Goal: Information Seeking & Learning: Learn about a topic

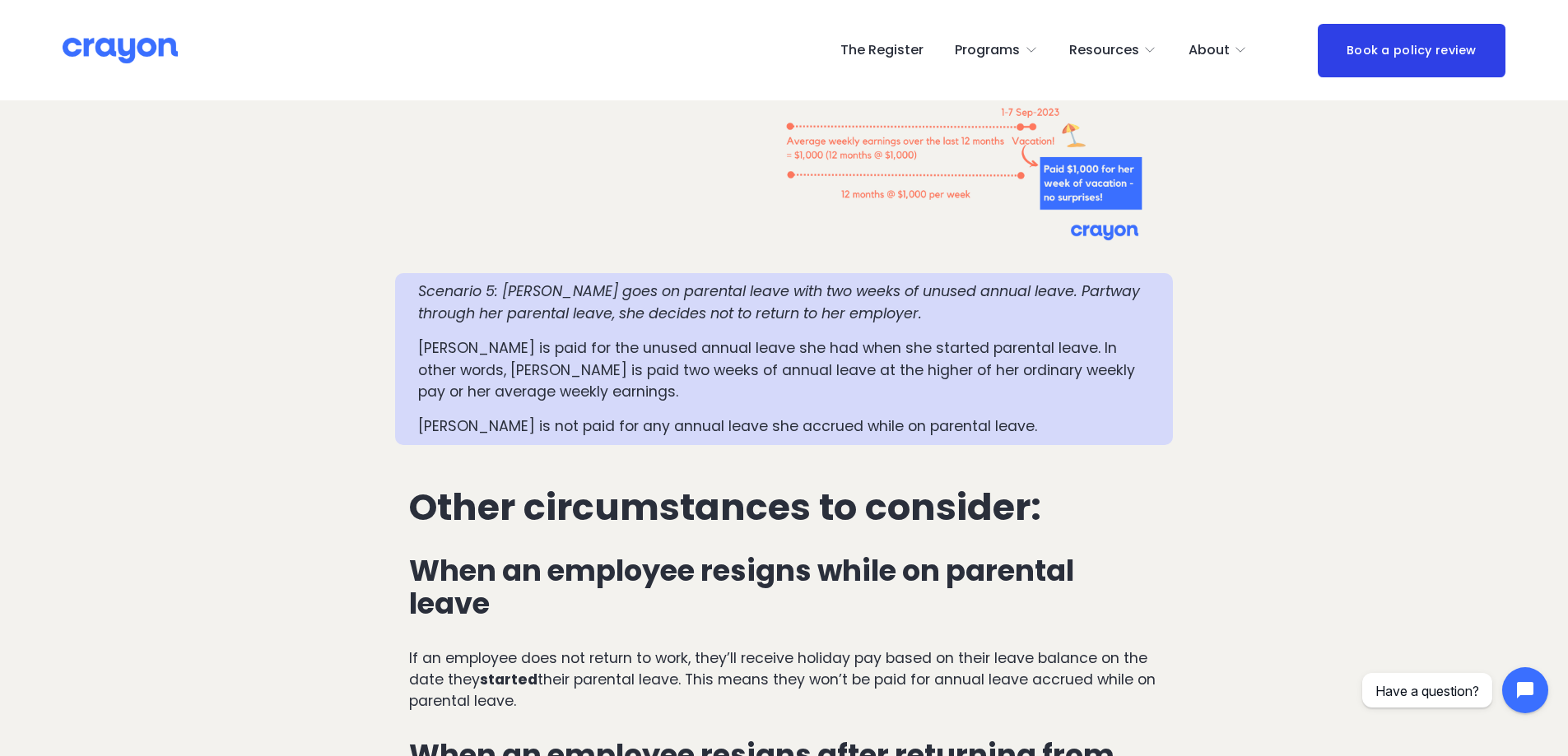
scroll to position [3867, 0]
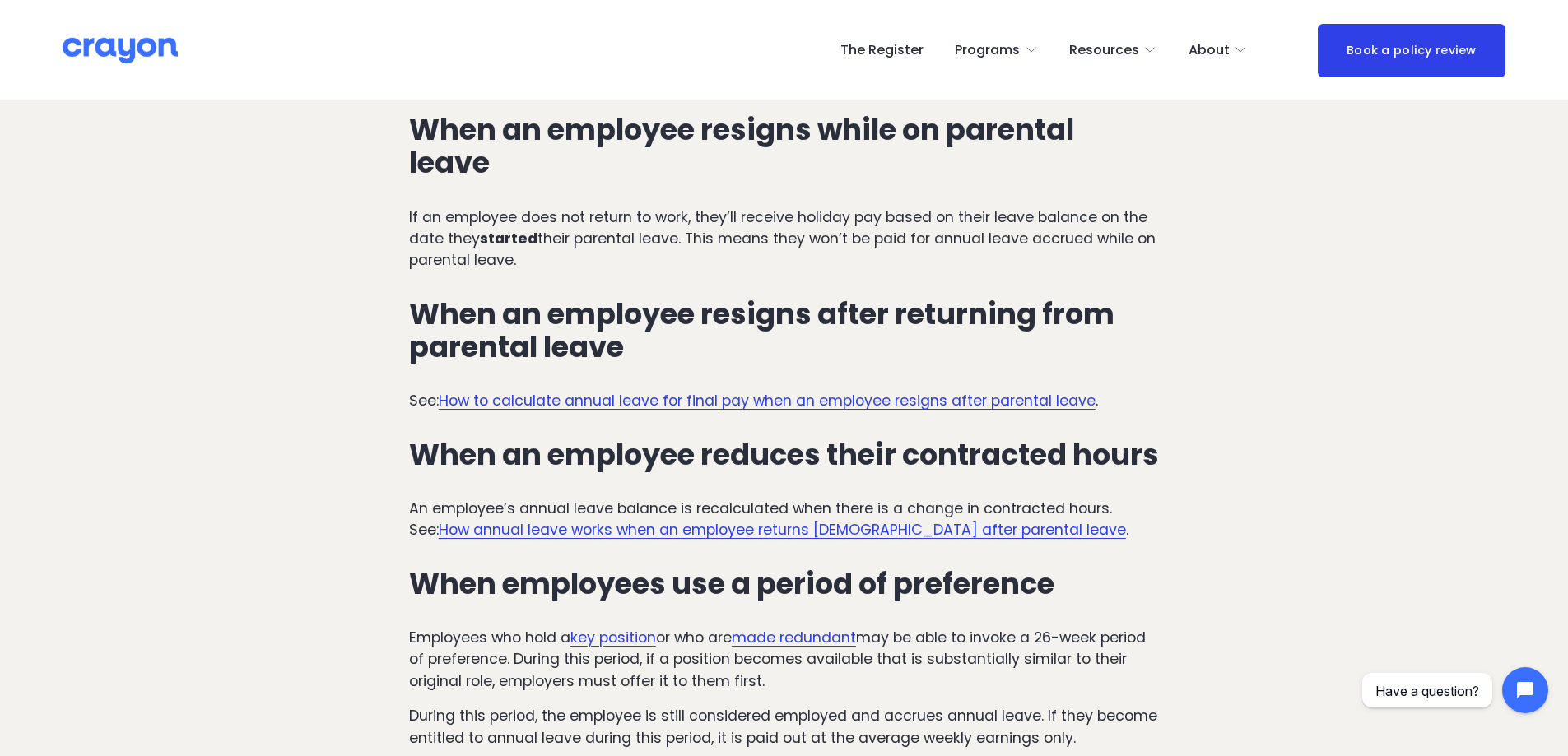
click at [986, 391] on link "How to calculate annual leave for final pay when an employee resigns after pare…" at bounding box center [767, 401] width 657 height 20
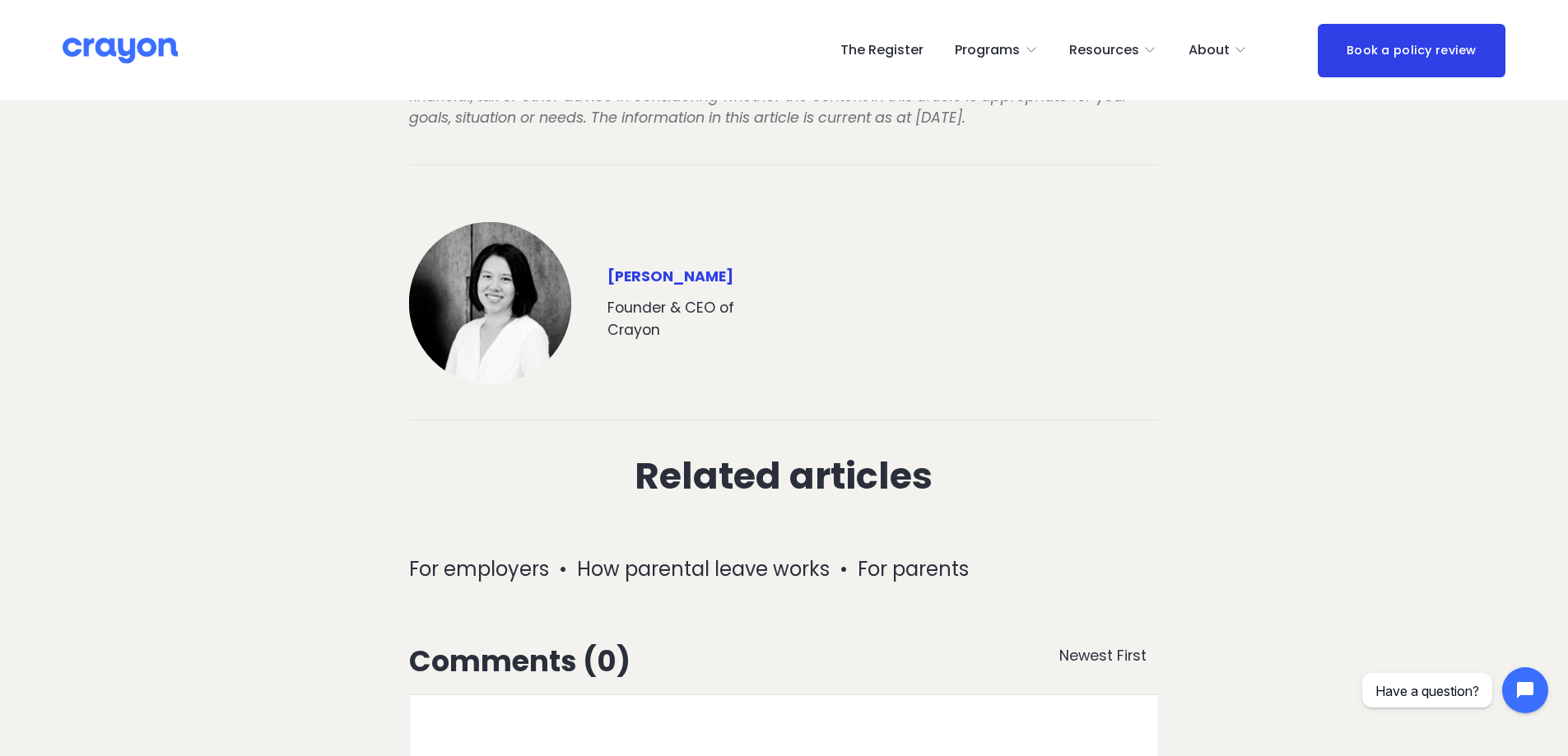
scroll to position [2547, 0]
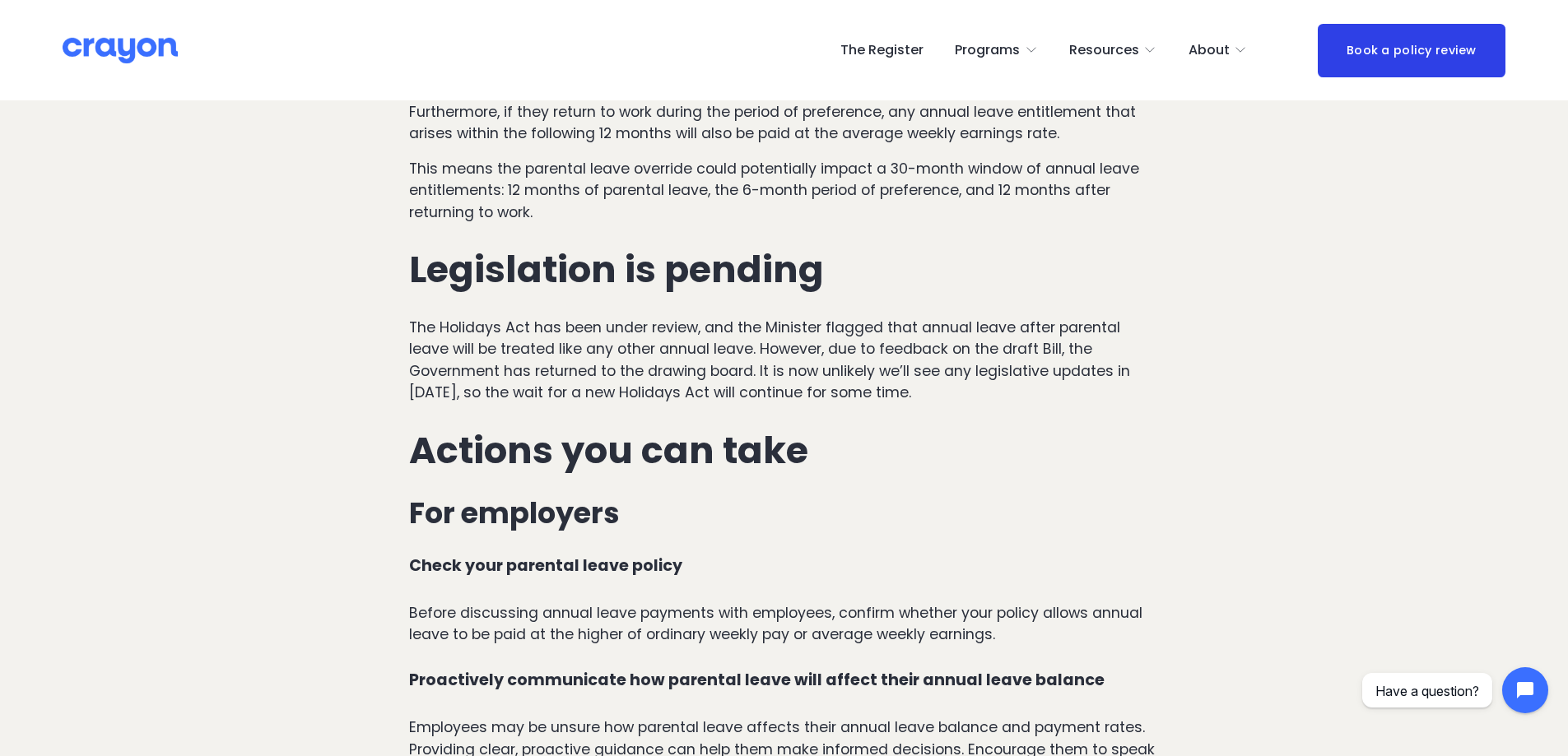
scroll to position [4690, 0]
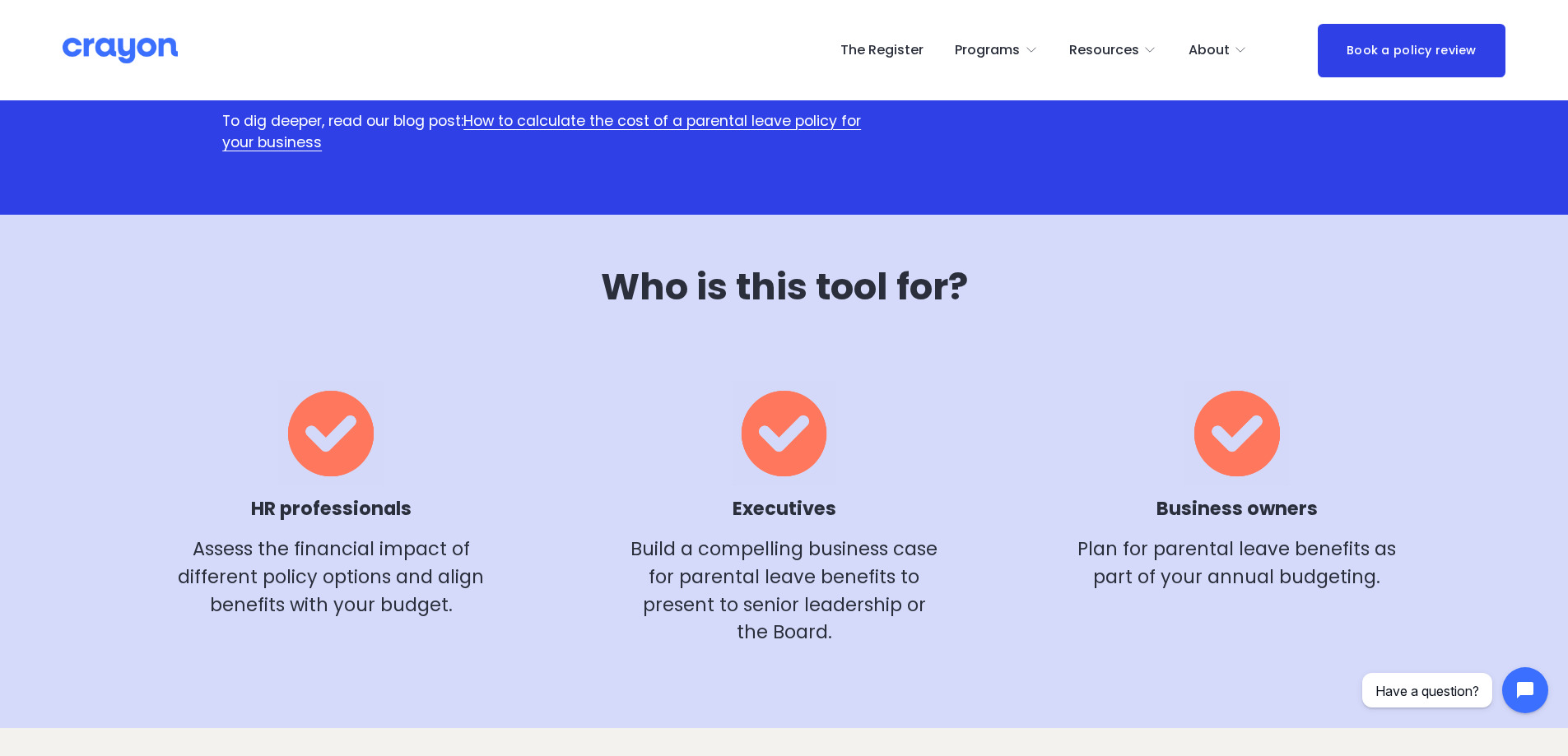
scroll to position [493, 0]
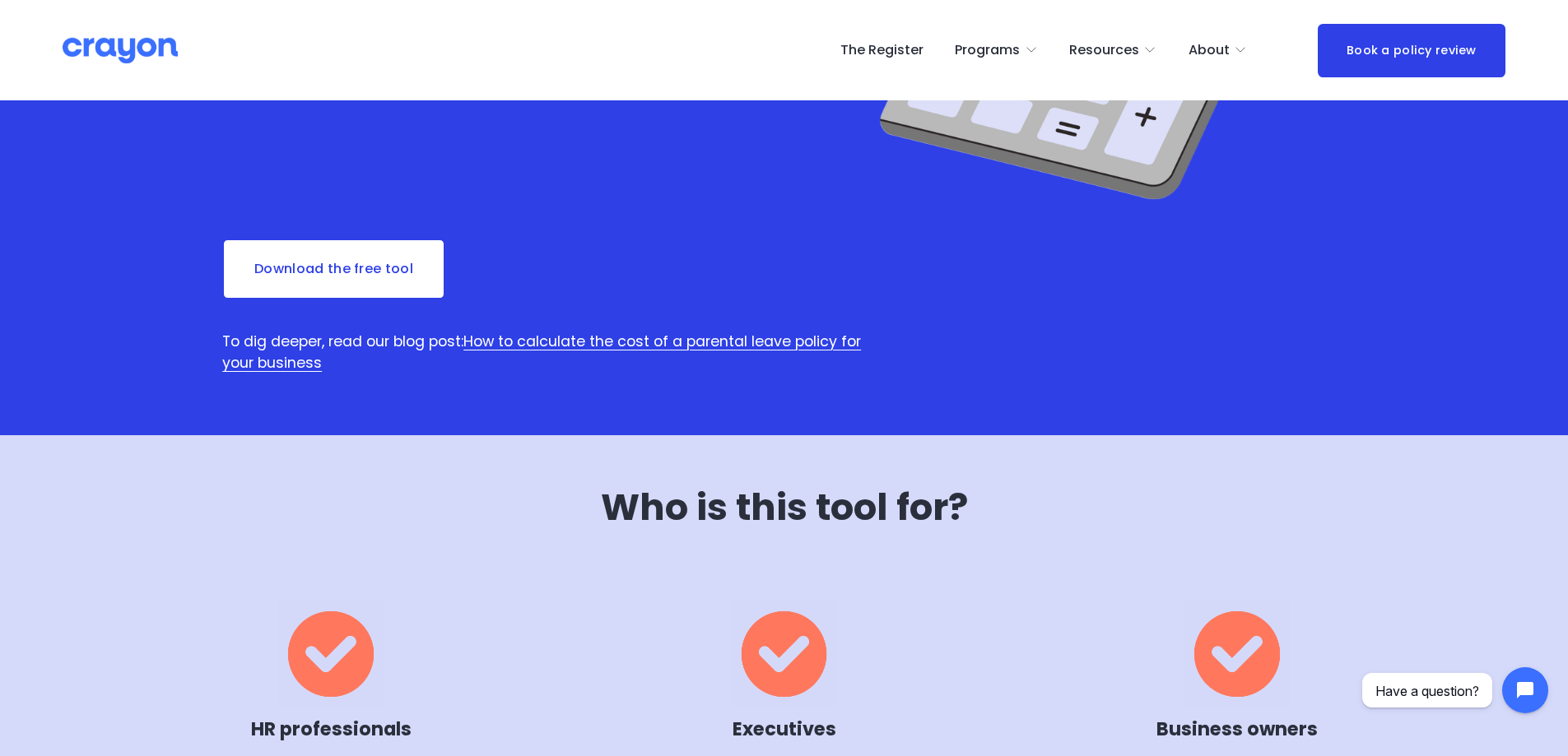
click at [293, 266] on link "Download the free tool" at bounding box center [334, 268] width 223 height 60
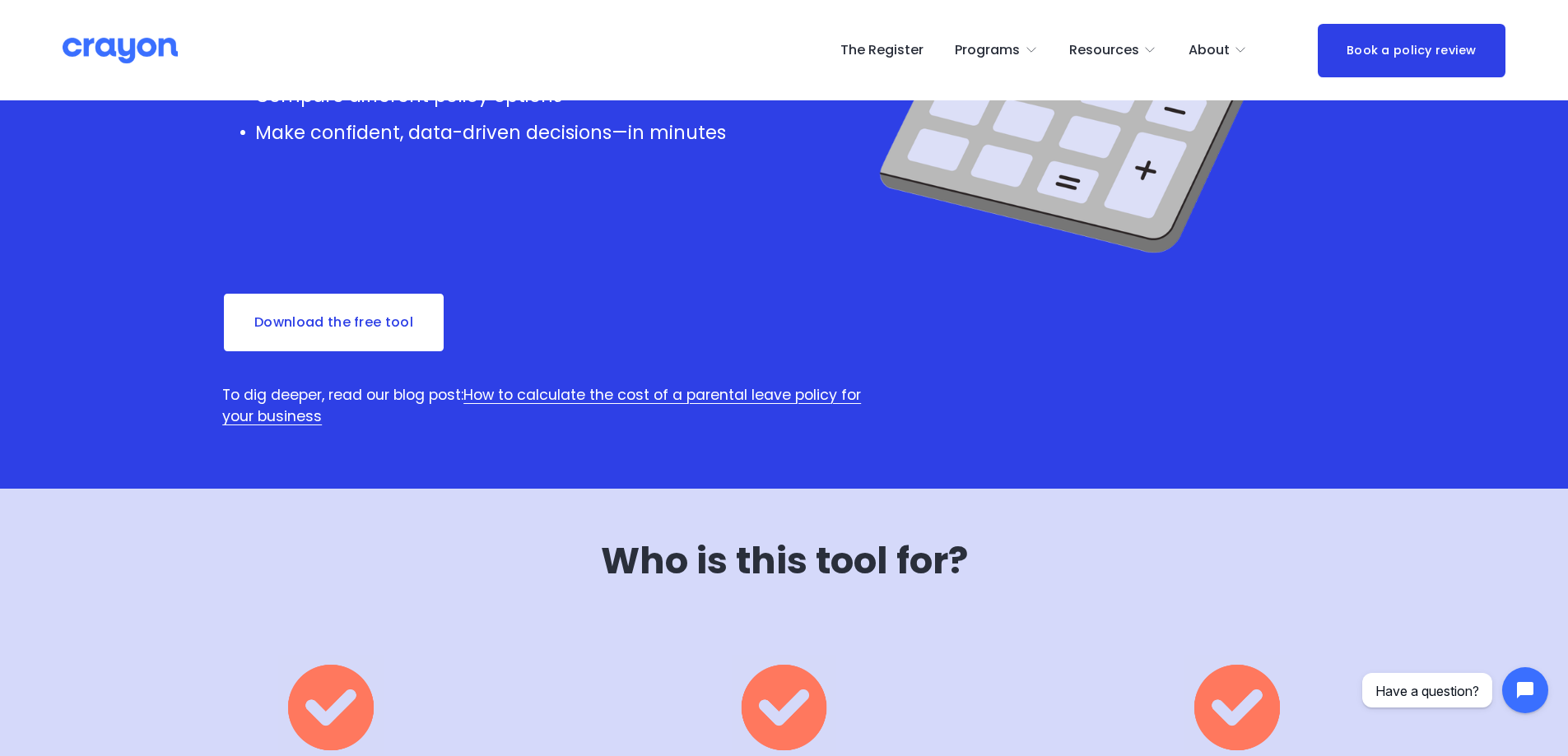
scroll to position [411, 0]
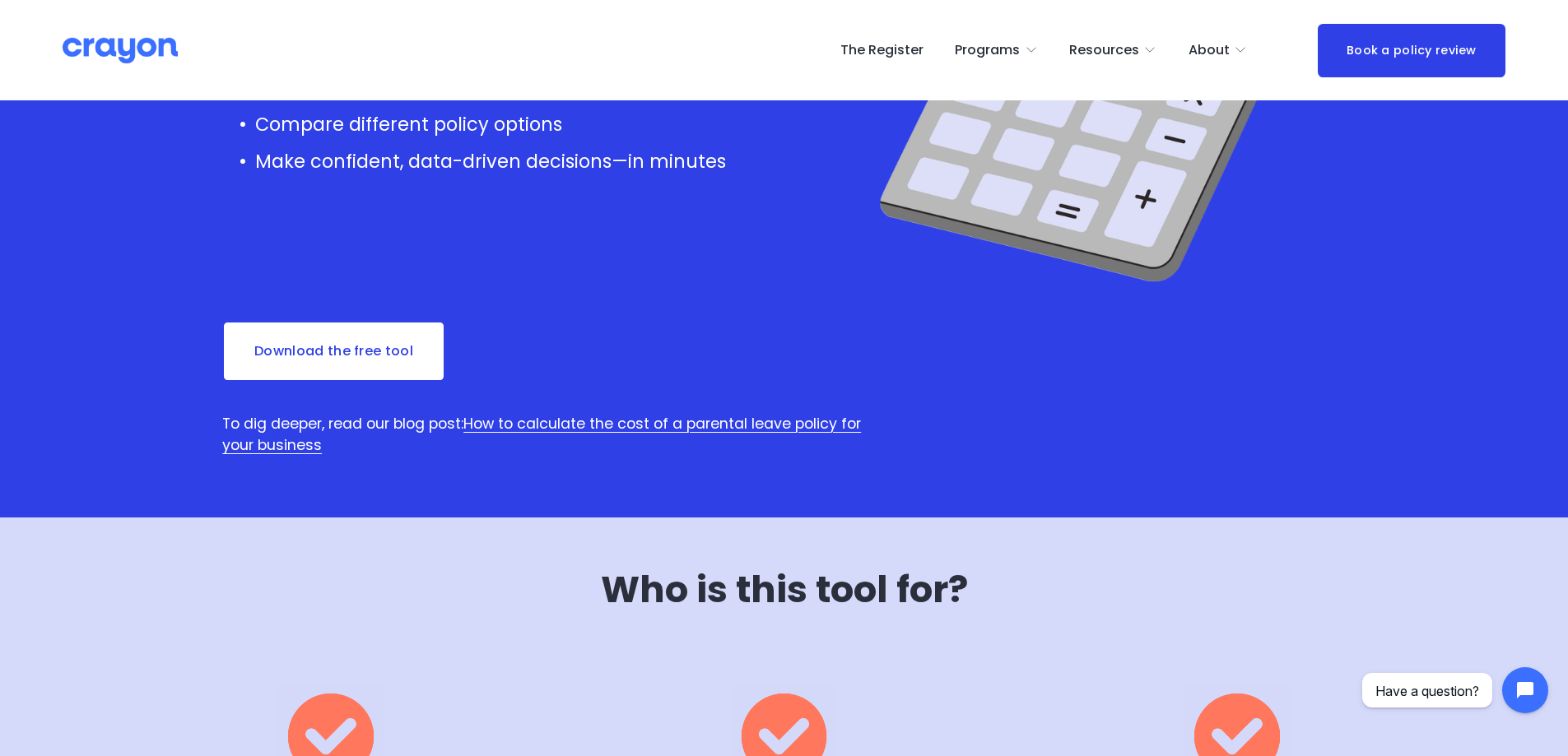
click at [762, 429] on link "How to calculate the cost of a parental leave policy for your business" at bounding box center [542, 435] width 639 height 42
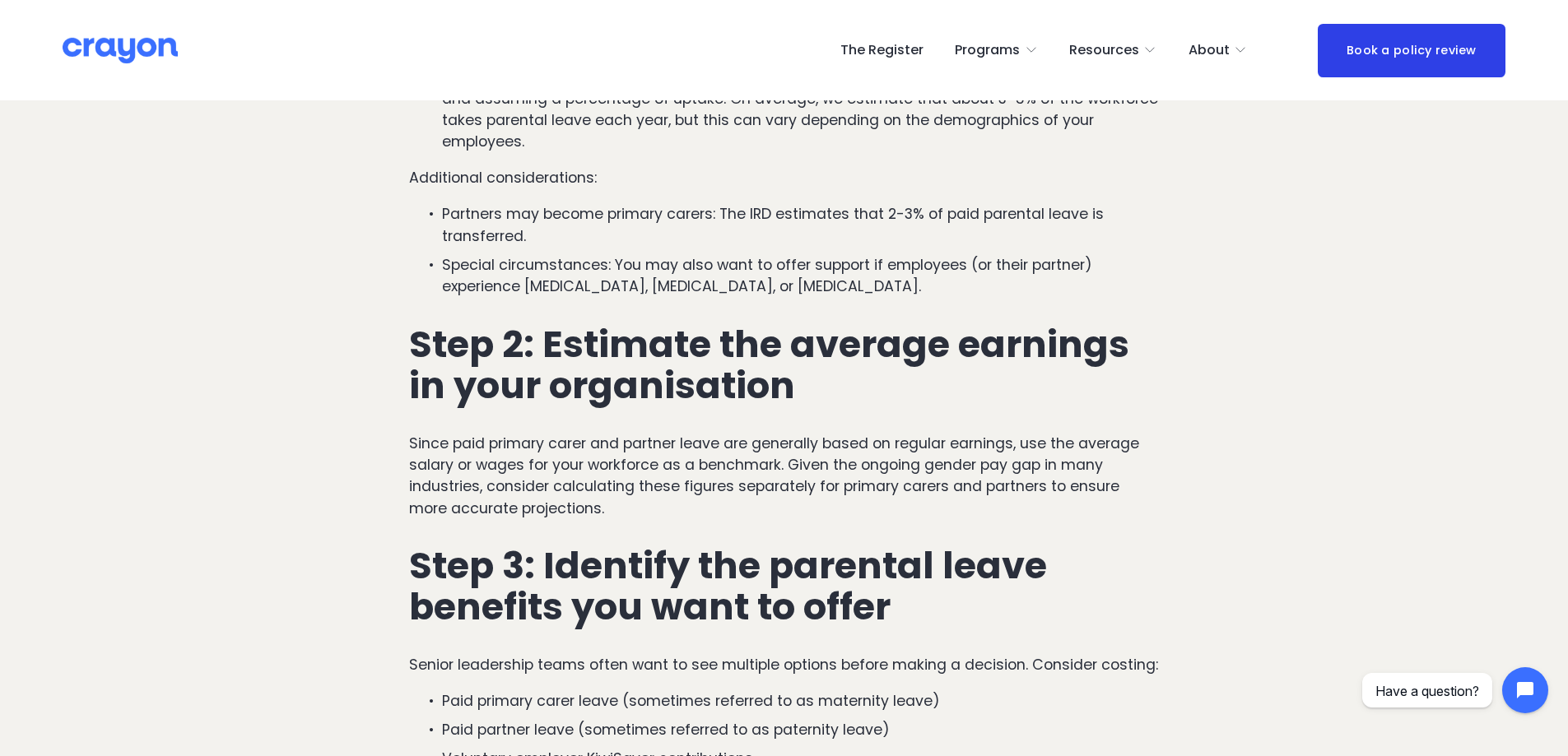
scroll to position [1399, 0]
